Goal: Navigation & Orientation: Find specific page/section

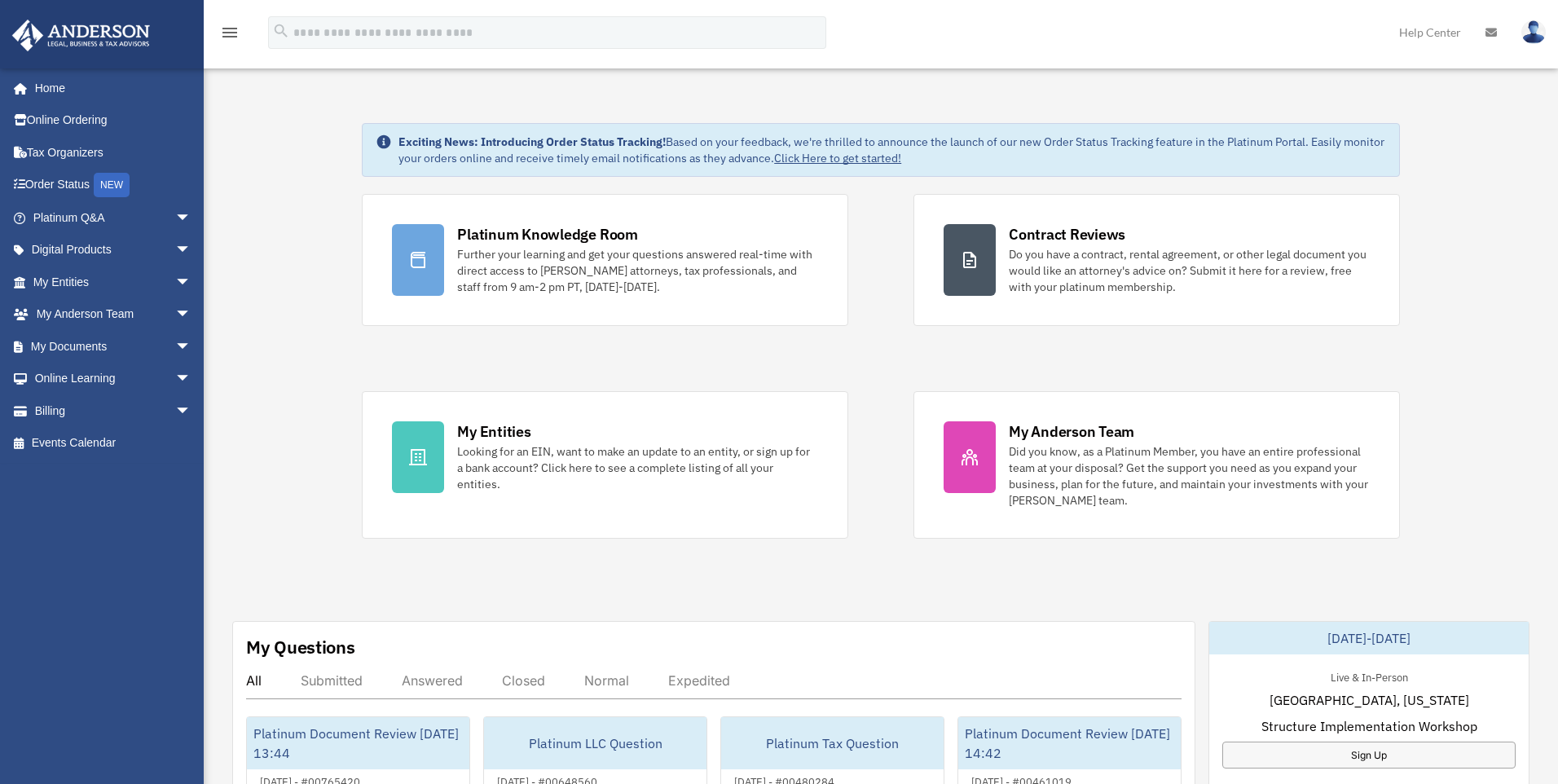
click at [0, 0] on div "x" at bounding box center [0, 0] width 0 height 0
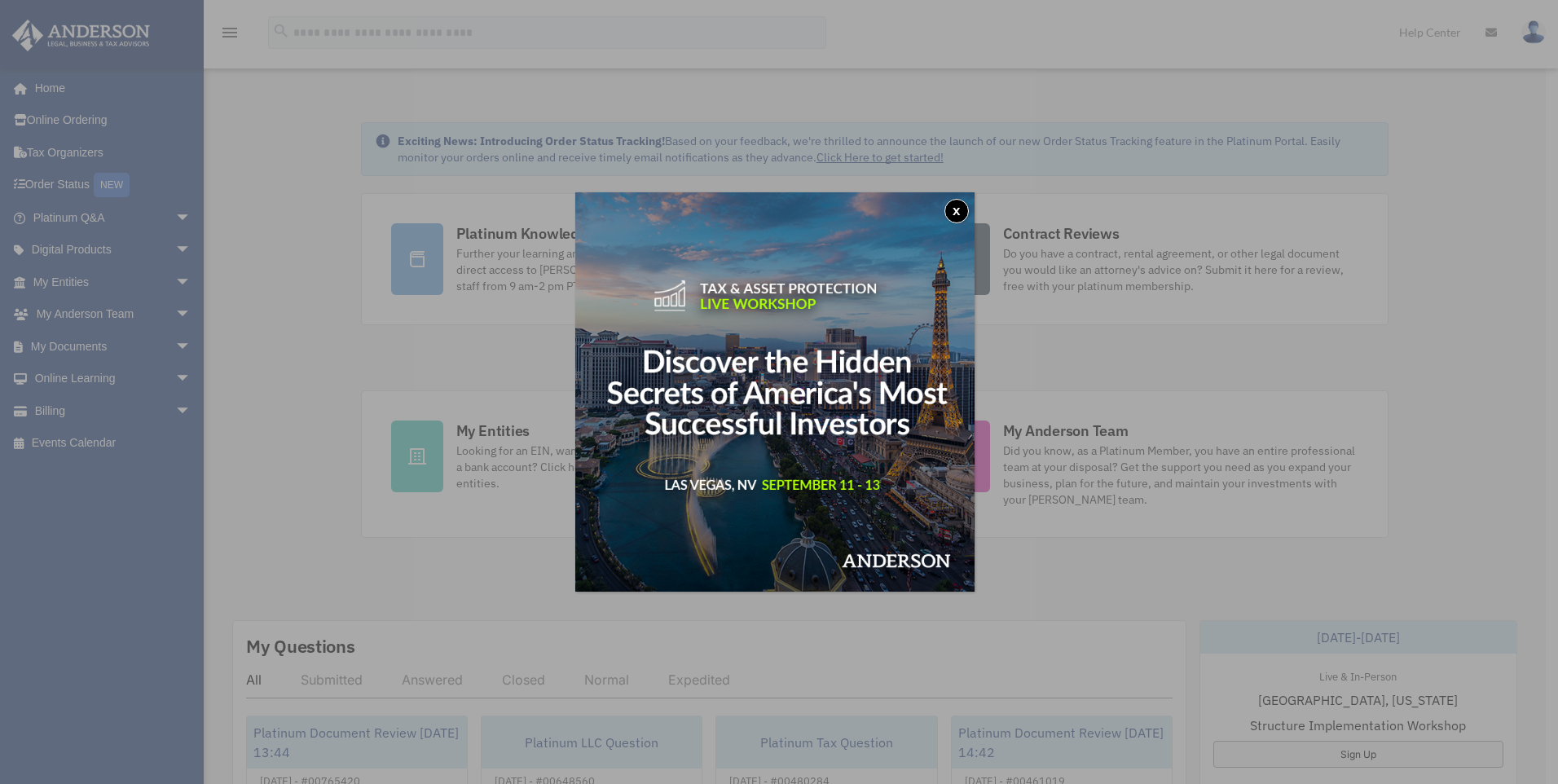
click at [952, 216] on button "x" at bounding box center [957, 210] width 24 height 24
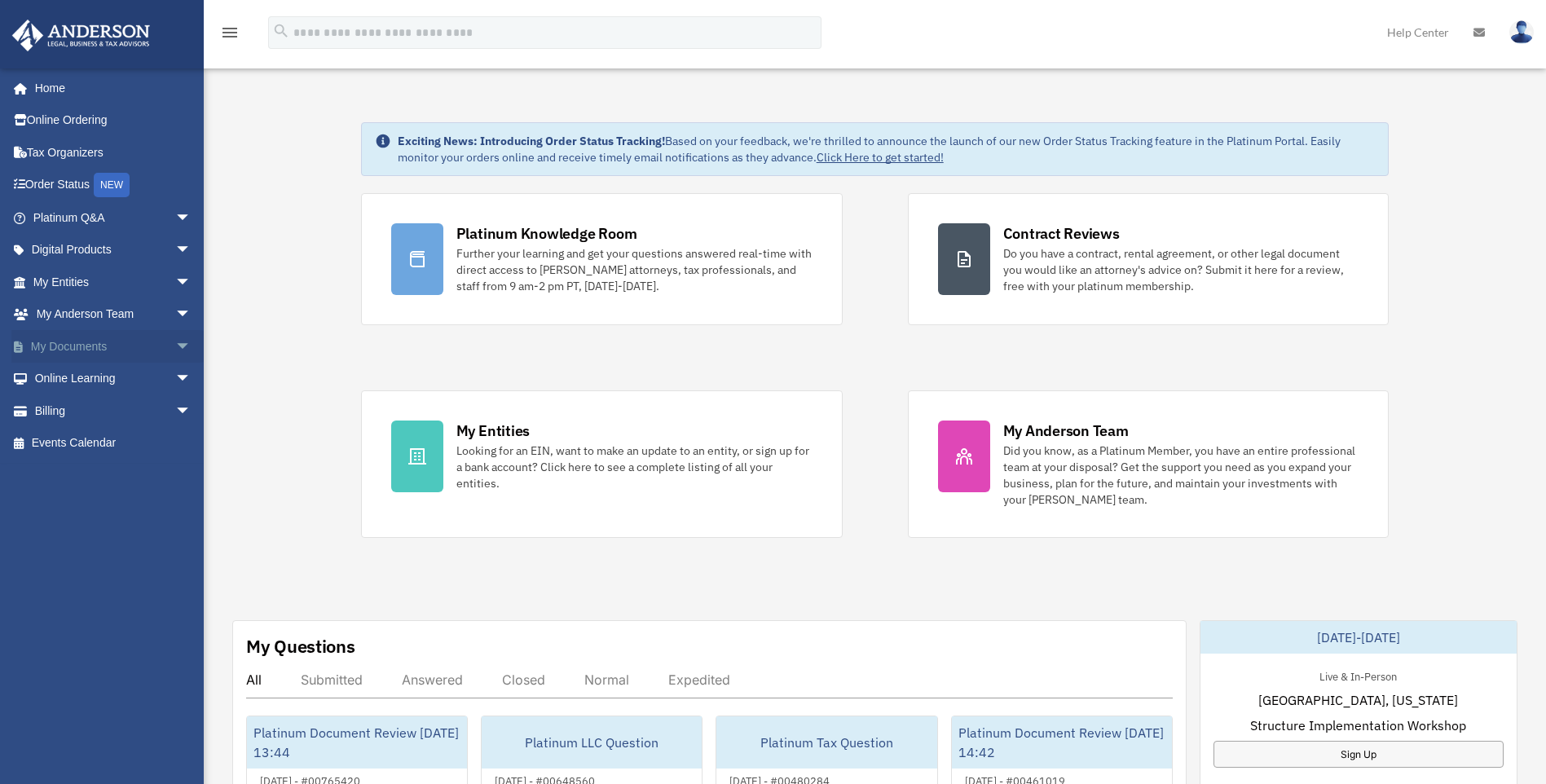
click at [175, 346] on span "arrow_drop_down" at bounding box center [191, 346] width 32 height 33
click at [175, 283] on span "arrow_drop_down" at bounding box center [191, 282] width 32 height 33
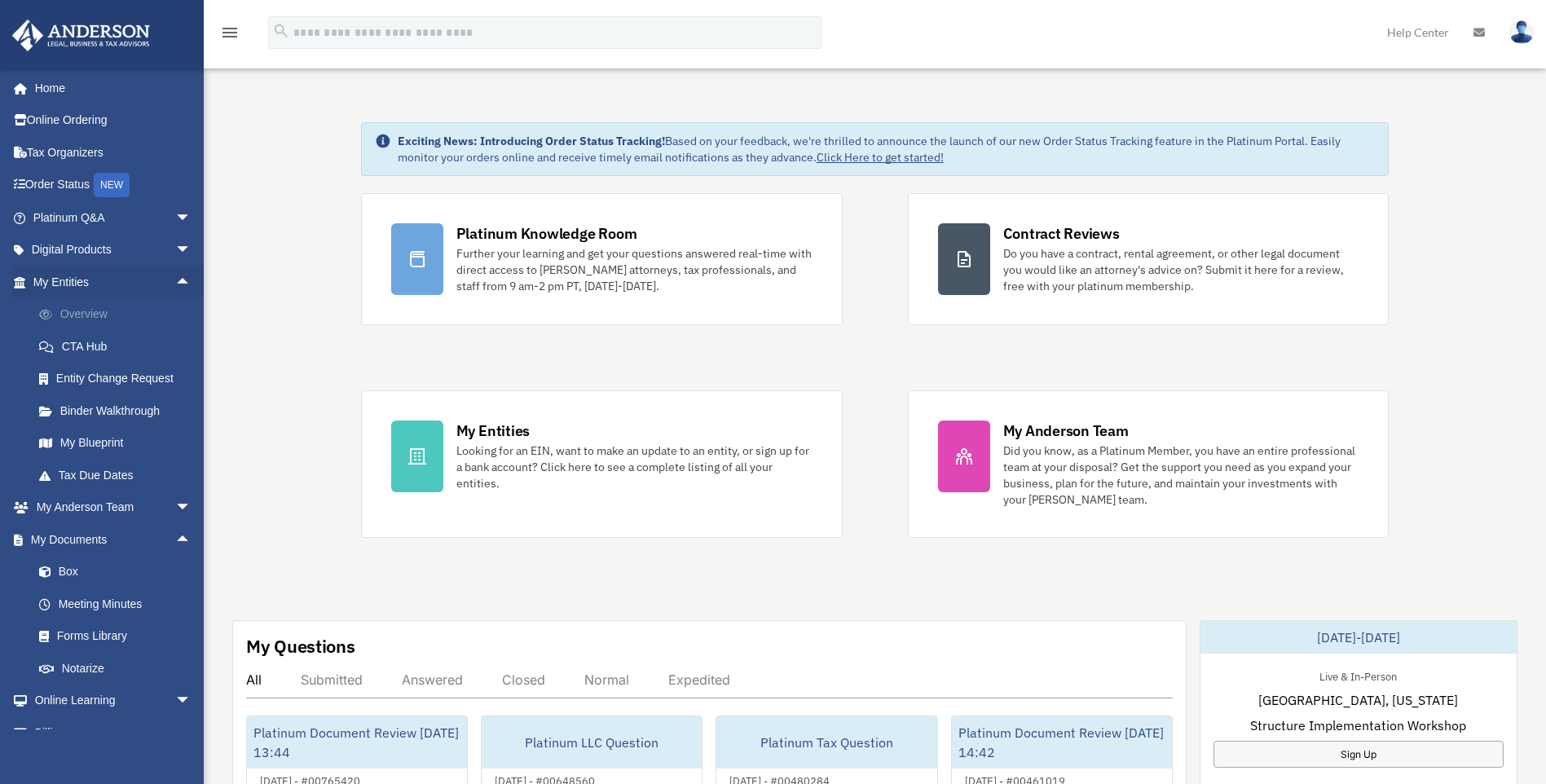
click at [105, 313] on link "Overview" at bounding box center [118, 314] width 193 height 32
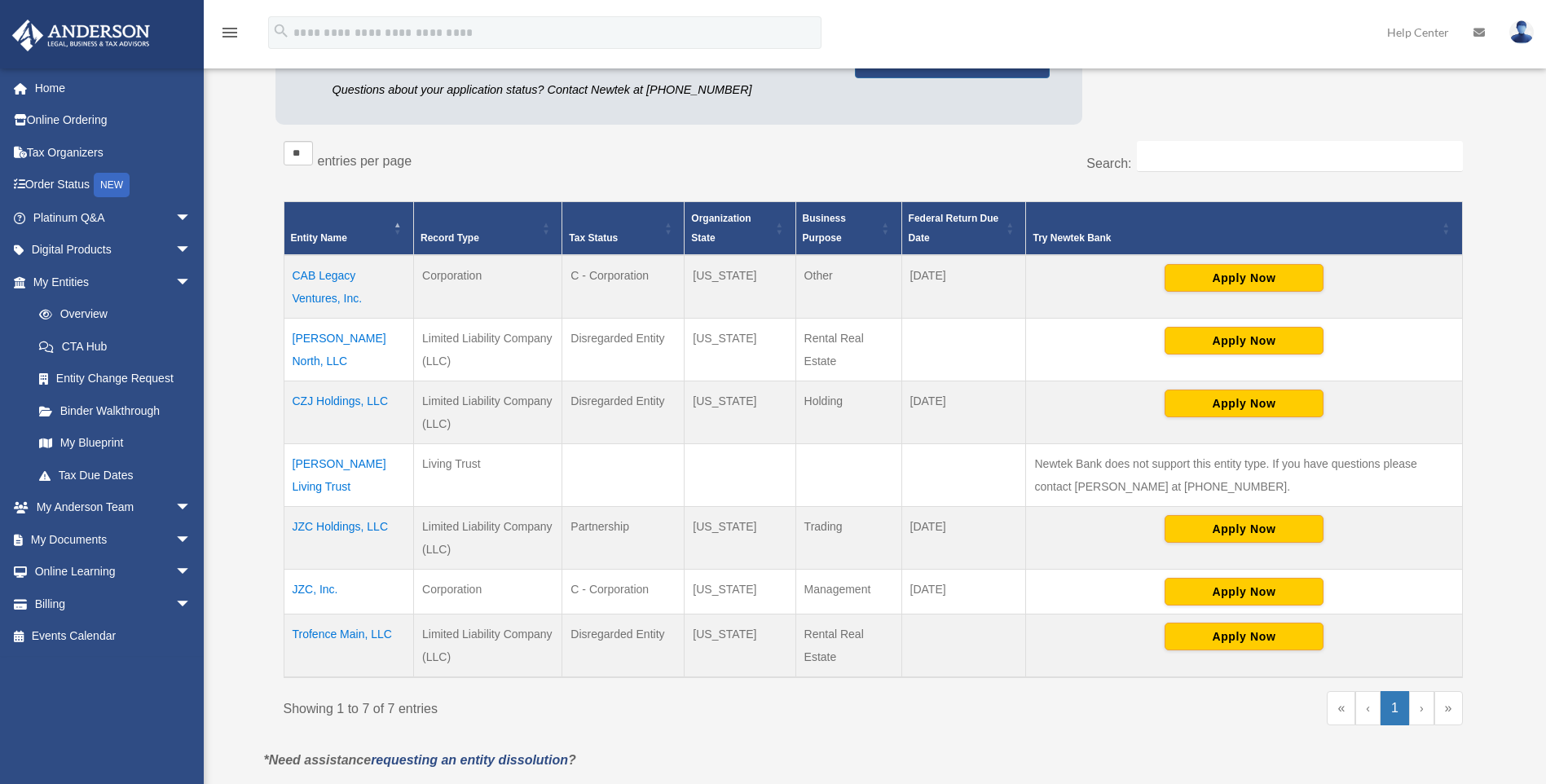
scroll to position [245, 0]
